Goal: Information Seeking & Learning: Learn about a topic

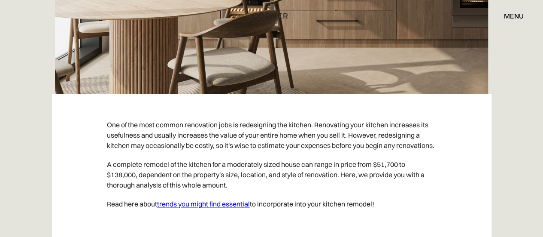
scroll to position [471, 0]
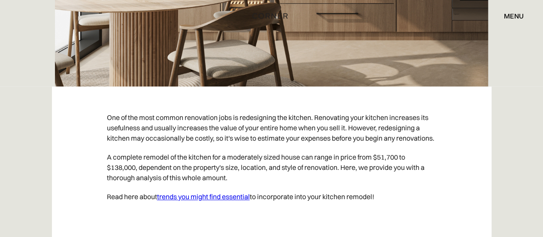
click at [255, 108] on p "One of the most common renovation jobs is redesigning the kitchen. Renovating y…" at bounding box center [272, 127] width 330 height 39
drag, startPoint x: 130, startPoint y: 91, endPoint x: 214, endPoint y: 90, distance: 83.7
click at [211, 108] on p "One of the most common renovation jobs is redesigning the kitchen. Renovating y…" at bounding box center [272, 127] width 330 height 39
click at [276, 108] on p "One of the most common renovation jobs is redesigning the kitchen. Renovating y…" at bounding box center [272, 127] width 330 height 39
drag, startPoint x: 237, startPoint y: 98, endPoint x: 259, endPoint y: 101, distance: 22.5
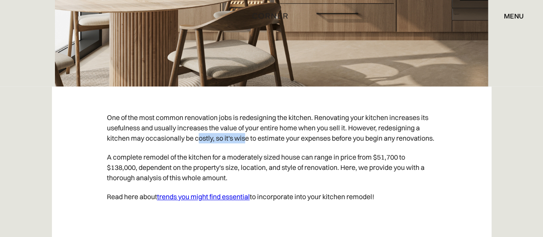
click at [251, 108] on p "One of the most common renovation jobs is redesigning the kitchen. Renovating y…" at bounding box center [272, 127] width 330 height 39
drag, startPoint x: 108, startPoint y: 103, endPoint x: 149, endPoint y: 108, distance: 40.6
click at [148, 108] on p "One of the most common renovation jobs is redesigning the kitchen. Renovating y…" at bounding box center [272, 127] width 330 height 39
click at [190, 108] on p "One of the most common renovation jobs is redesigning the kitchen. Renovating y…" at bounding box center [272, 127] width 330 height 39
click at [193, 147] on p "A complete remodel of the kitchen for a moderately sized house can range in pri…" at bounding box center [272, 166] width 330 height 39
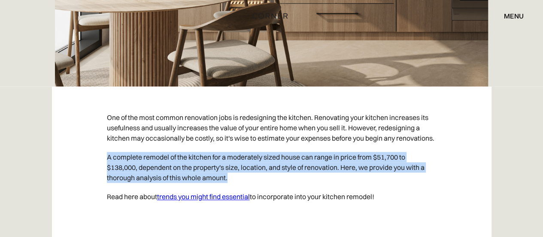
drag, startPoint x: 106, startPoint y: 128, endPoint x: 240, endPoint y: 151, distance: 136.7
copy p "A complete remodel of the kitchen for a moderately sized house can range in pri…"
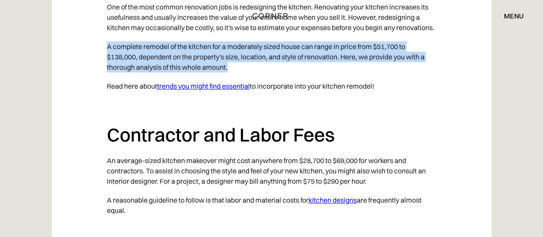
scroll to position [600, 0]
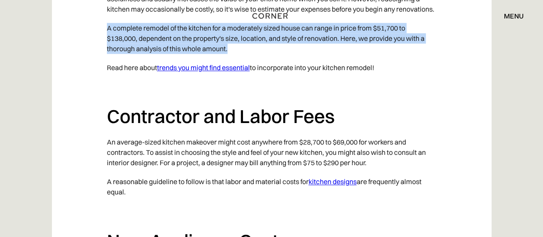
drag, startPoint x: 141, startPoint y: 137, endPoint x: 164, endPoint y: 148, distance: 25.0
copy div "An average-sized kitchen makeover might cost anywhere from $28,700 to $69,000 f…"
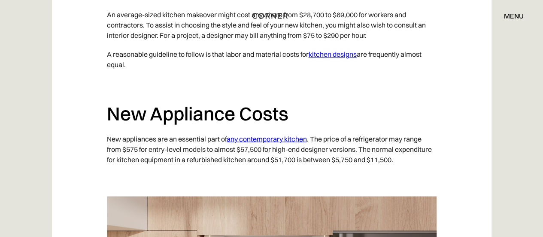
scroll to position [742, 0]
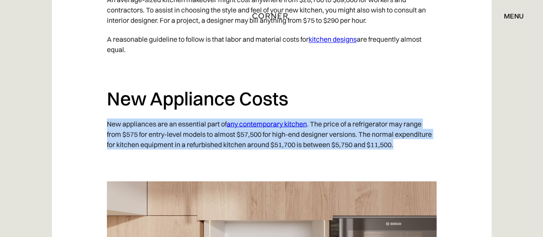
drag, startPoint x: 103, startPoint y: 99, endPoint x: 432, endPoint y: 115, distance: 329.2
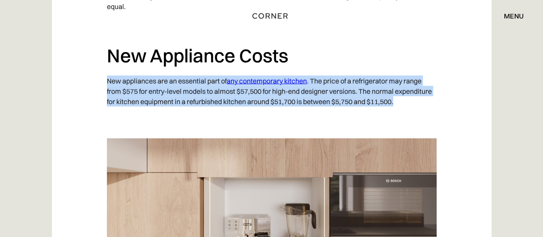
scroll to position [751, 0]
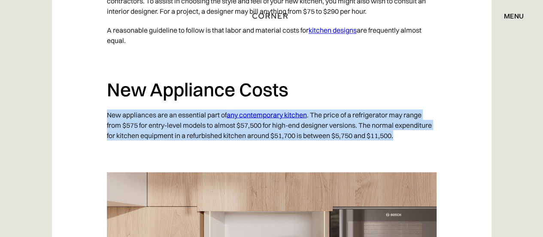
copy p "New appliances are an essential part of any contemporary kitchen . The price of…"
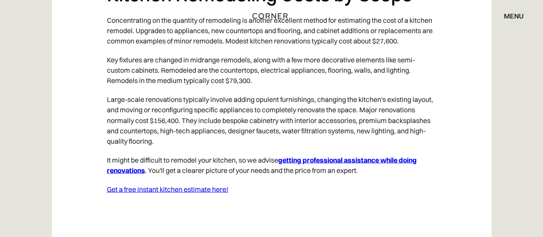
scroll to position [2286, 0]
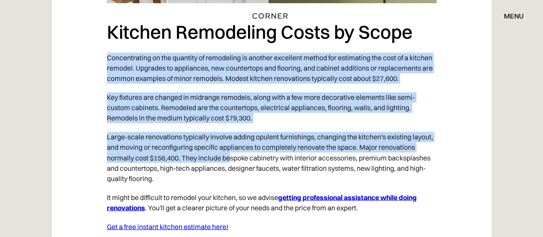
drag, startPoint x: 109, startPoint y: 36, endPoint x: 232, endPoint y: 136, distance: 158.1
drag, startPoint x: 319, startPoint y: 108, endPoint x: 291, endPoint y: 106, distance: 28.4
click at [319, 127] on p "Large-scale renovations typically involve adding opulent furnishings, changing …" at bounding box center [272, 157] width 330 height 60
click at [111, 50] on p "Concentrating on the quantity of remodeling is another excellent method for est…" at bounding box center [272, 67] width 330 height 39
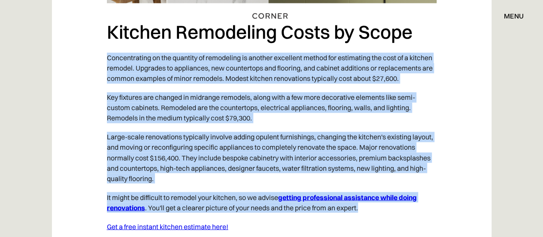
drag, startPoint x: 148, startPoint y: 66, endPoint x: 379, endPoint y: 186, distance: 261.3
click at [306, 88] on p "Key fixtures are changed in midrange remodels, along with a few more decorative…" at bounding box center [272, 107] width 330 height 39
